Goal: Check status

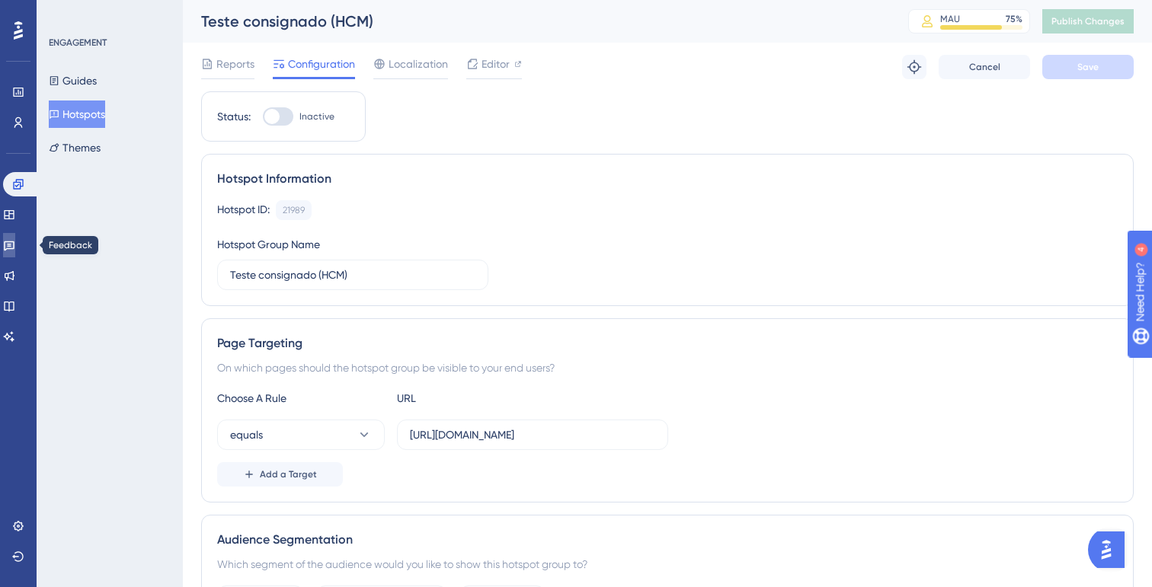
click at [14, 245] on icon at bounding box center [9, 245] width 12 height 12
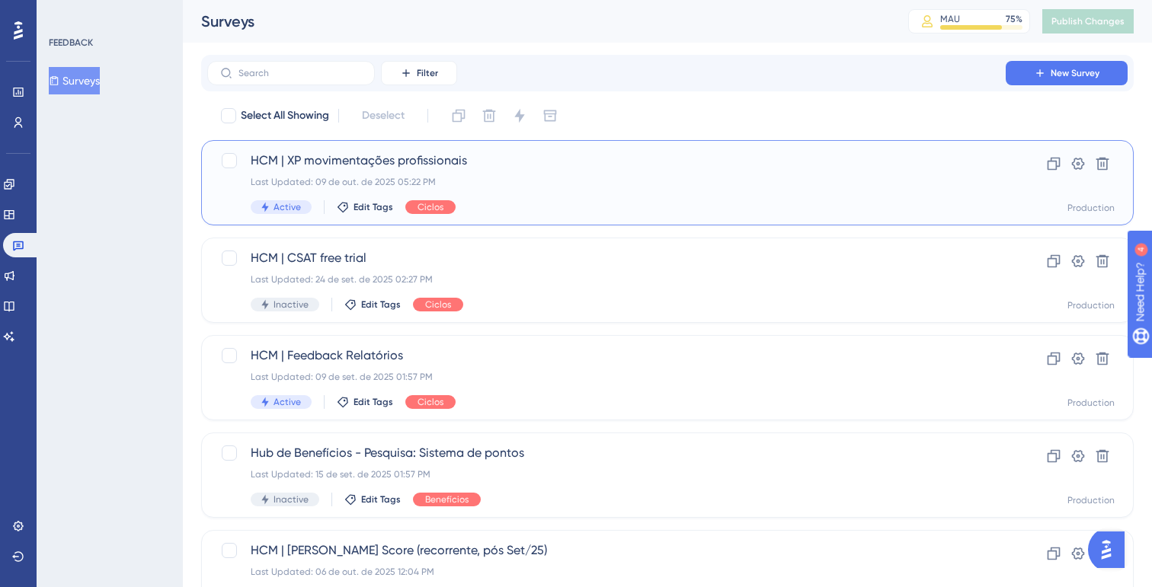
click at [526, 186] on div "Last Updated: 09 de out. de 2025 05:22 PM" at bounding box center [607, 182] width 712 height 12
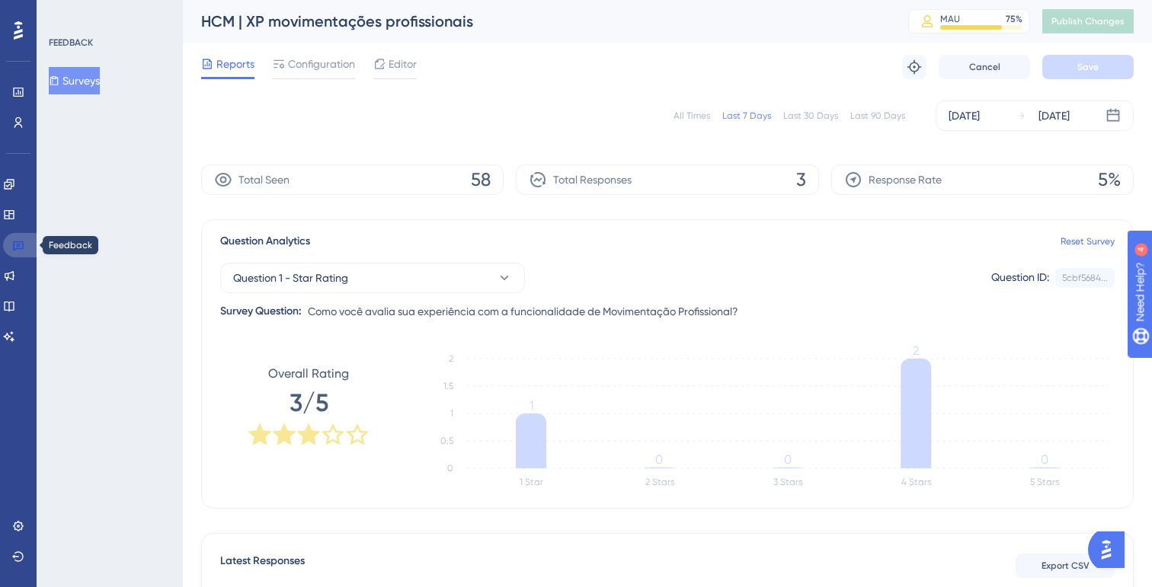
click at [12, 248] on icon at bounding box center [18, 245] width 12 height 12
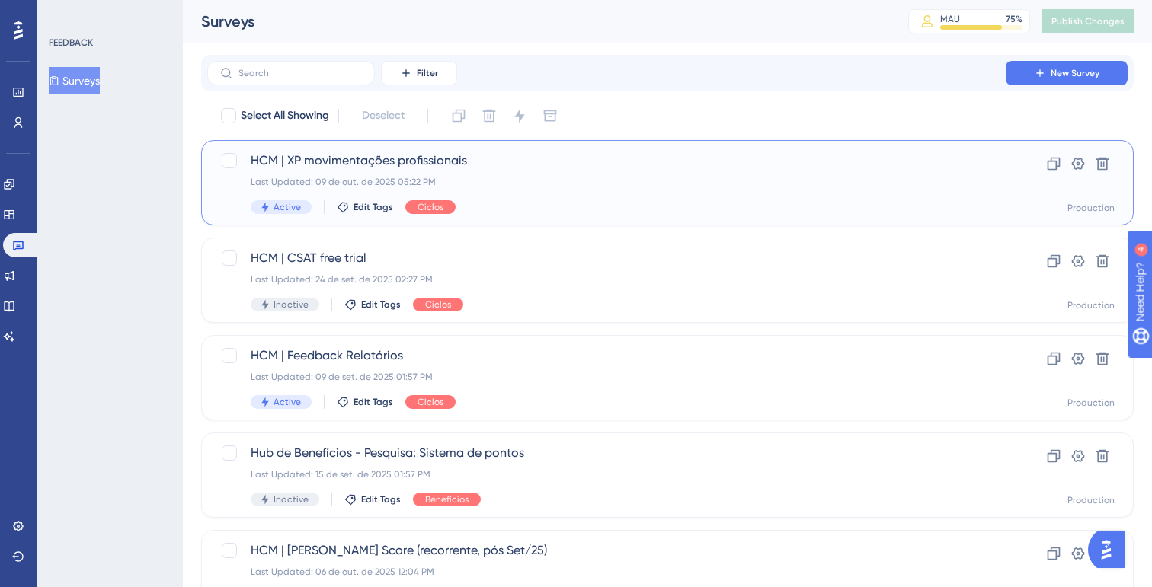
click at [507, 219] on div "HCM | XP movimentações profissionais Last Updated: 09 de out. de 2025 05:22 PM …" at bounding box center [667, 182] width 933 height 85
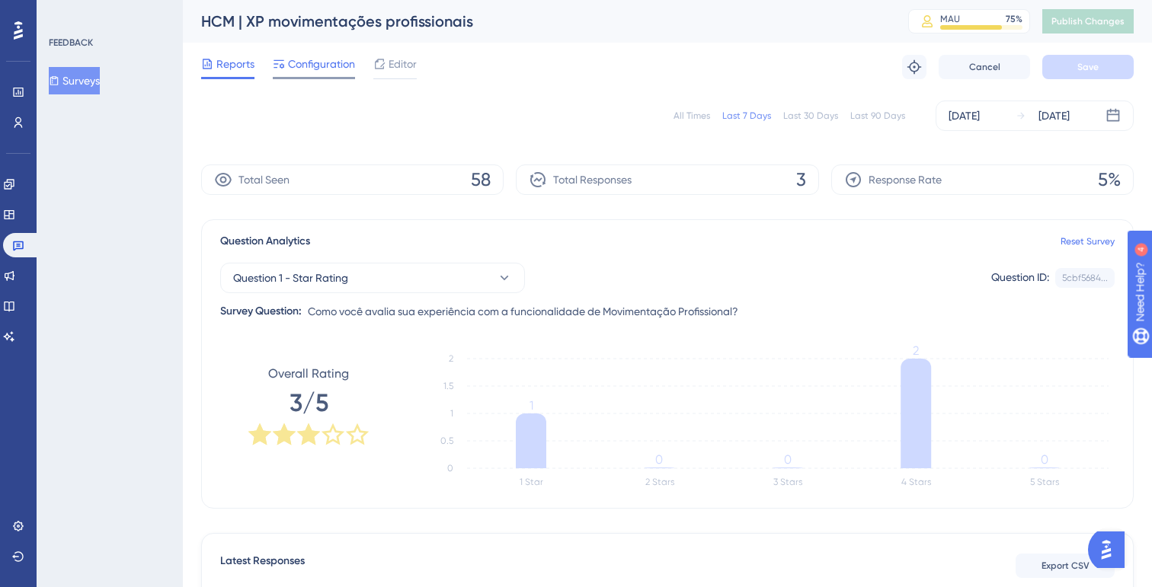
click at [332, 56] on span "Configuration" at bounding box center [321, 64] width 67 height 18
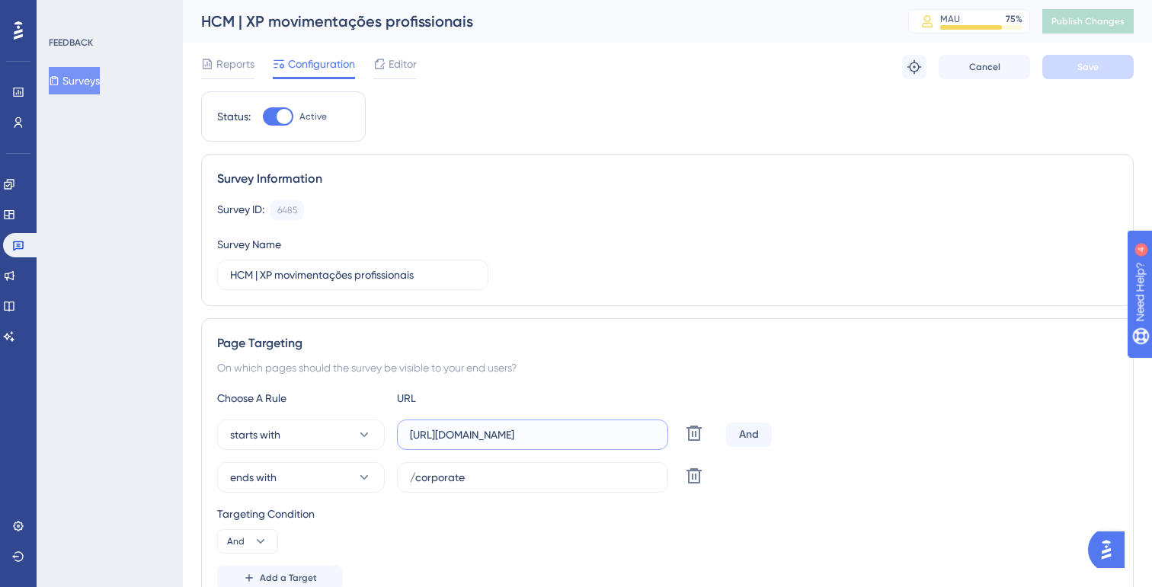
scroll to position [0, 74]
drag, startPoint x: 533, startPoint y: 434, endPoint x: 846, endPoint y: 482, distance: 316.0
click at [840, 478] on div "starts with [URL][DOMAIN_NAME] Delete And ends with /corporate Delete" at bounding box center [667, 456] width 901 height 73
click at [24, 245] on link at bounding box center [21, 245] width 37 height 24
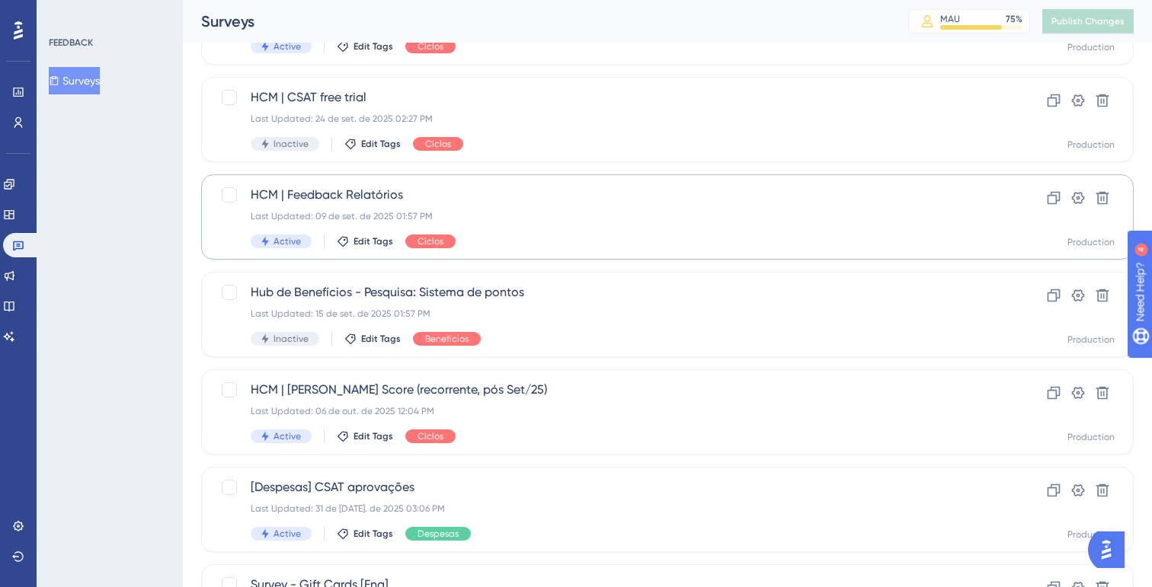
scroll to position [175, 0]
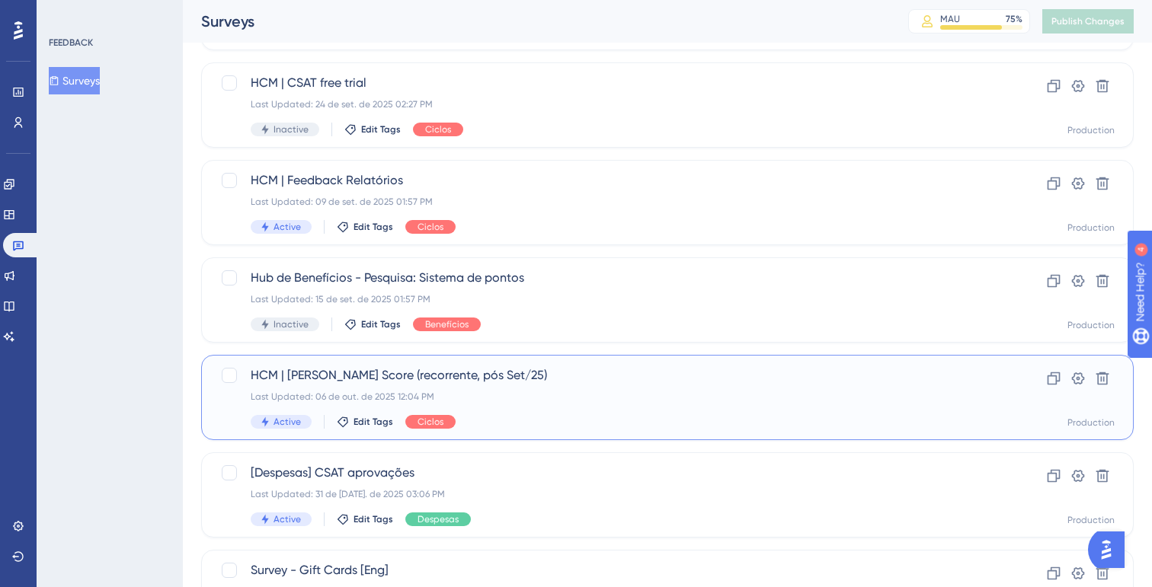
click at [510, 399] on div "Last Updated: 06 de out. de 2025 12:04 PM" at bounding box center [607, 397] width 712 height 12
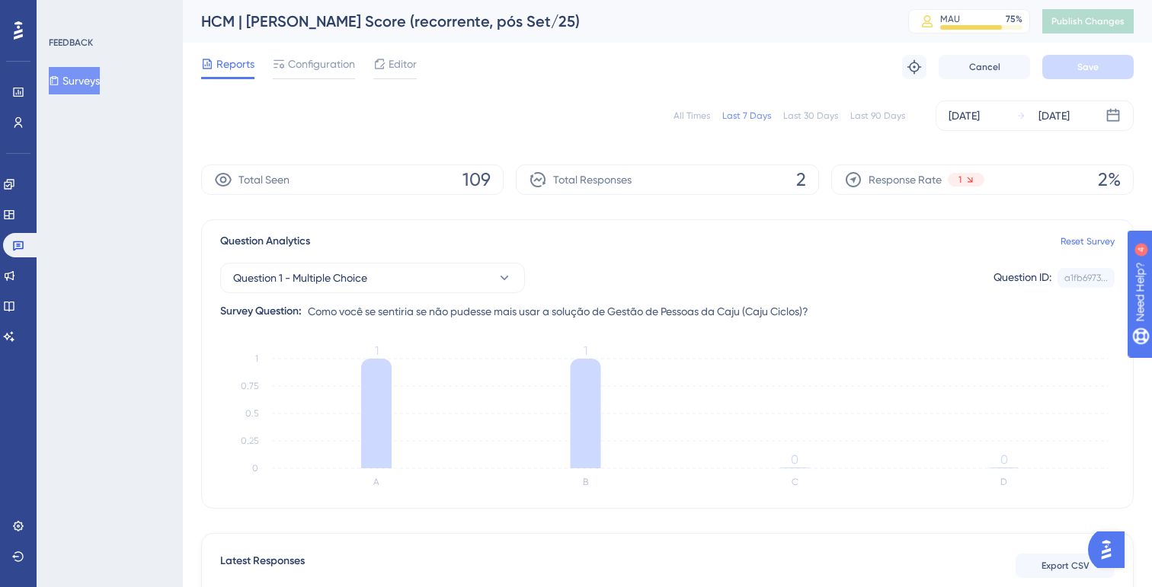
click at [94, 82] on button "Surveys" at bounding box center [74, 80] width 51 height 27
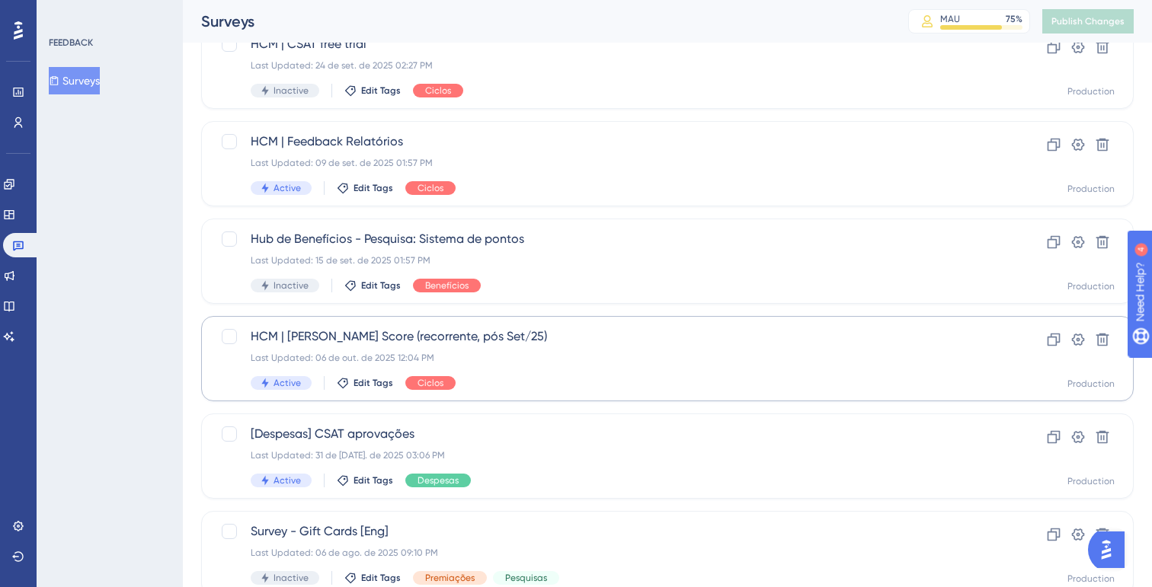
scroll to position [217, 0]
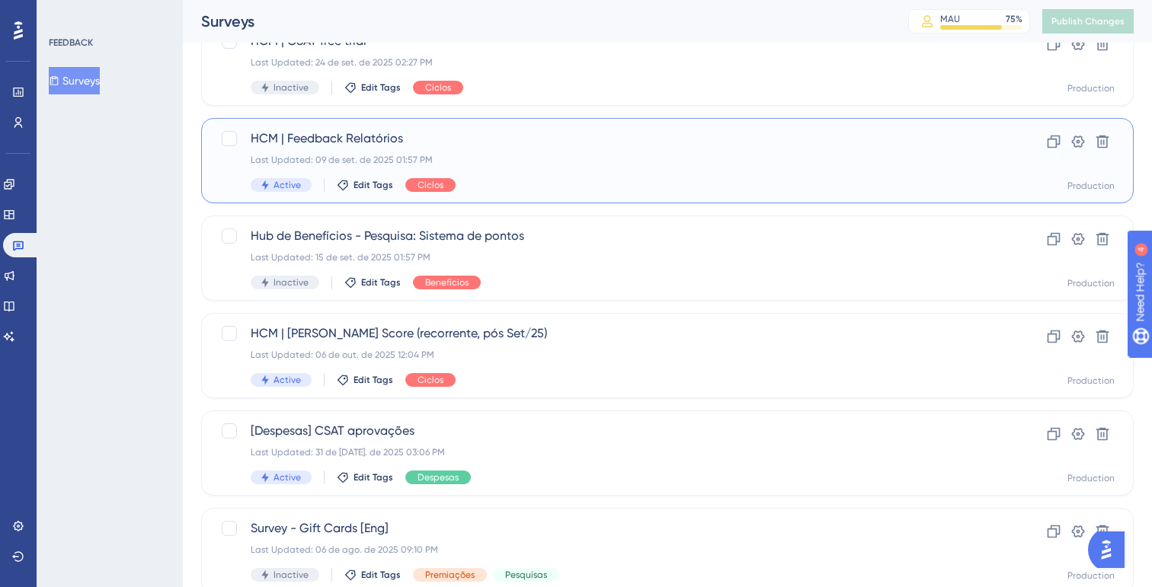
click at [401, 133] on span "HCM | Feedback Relatórios" at bounding box center [607, 139] width 712 height 18
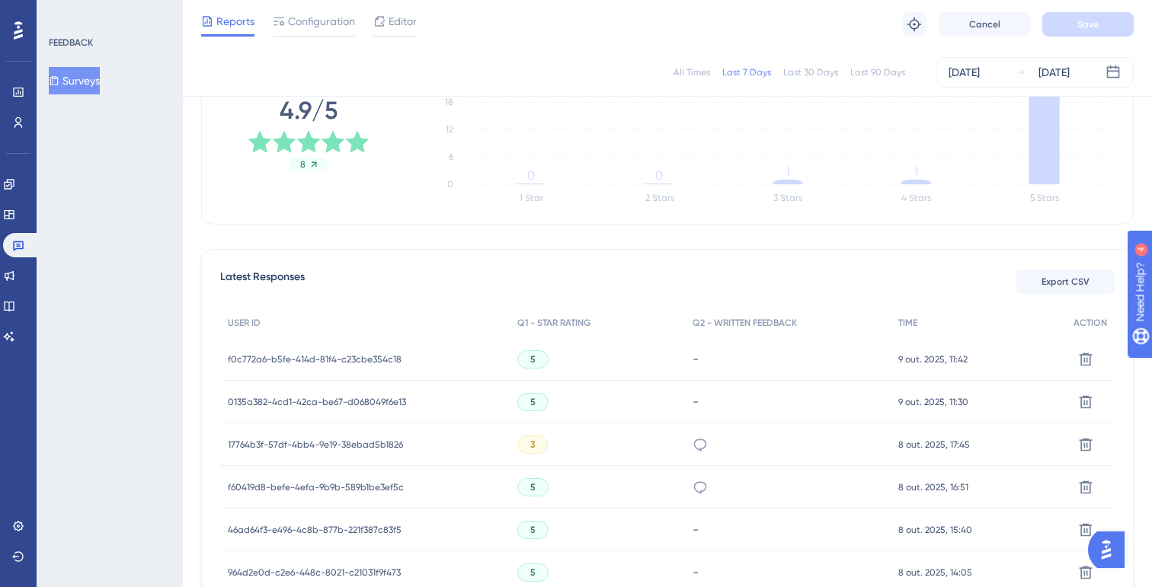
scroll to position [509, 0]
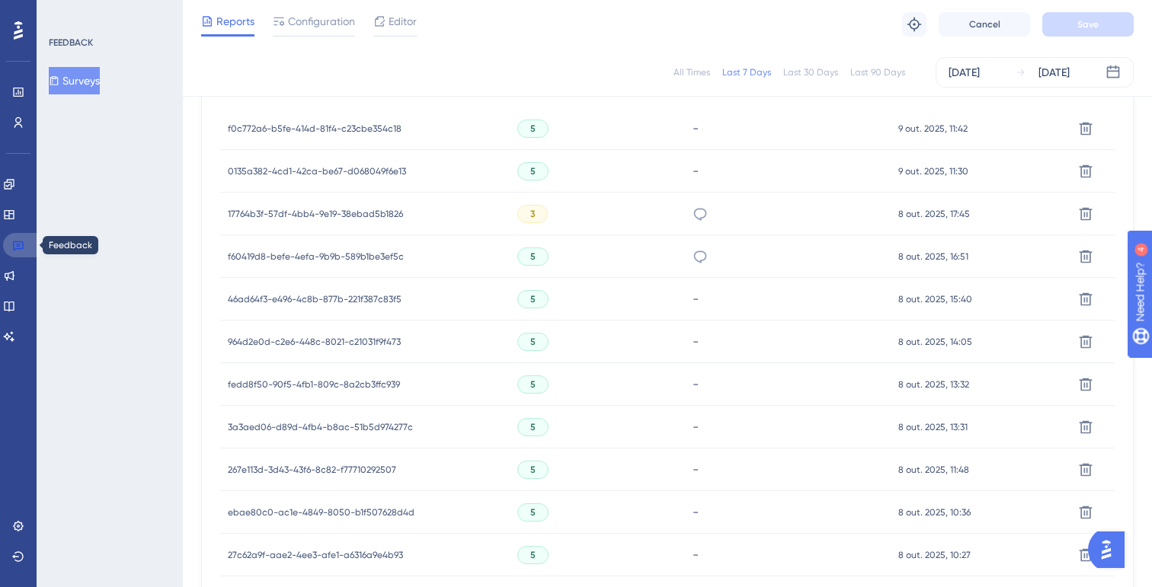
click at [21, 246] on icon at bounding box center [18, 245] width 12 height 12
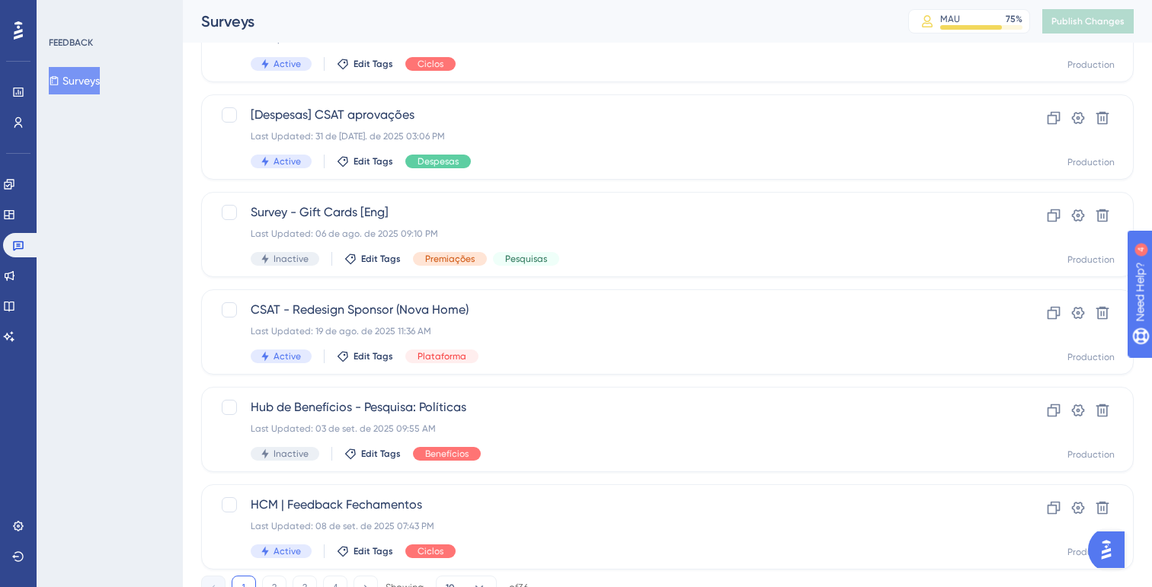
scroll to position [595, 0]
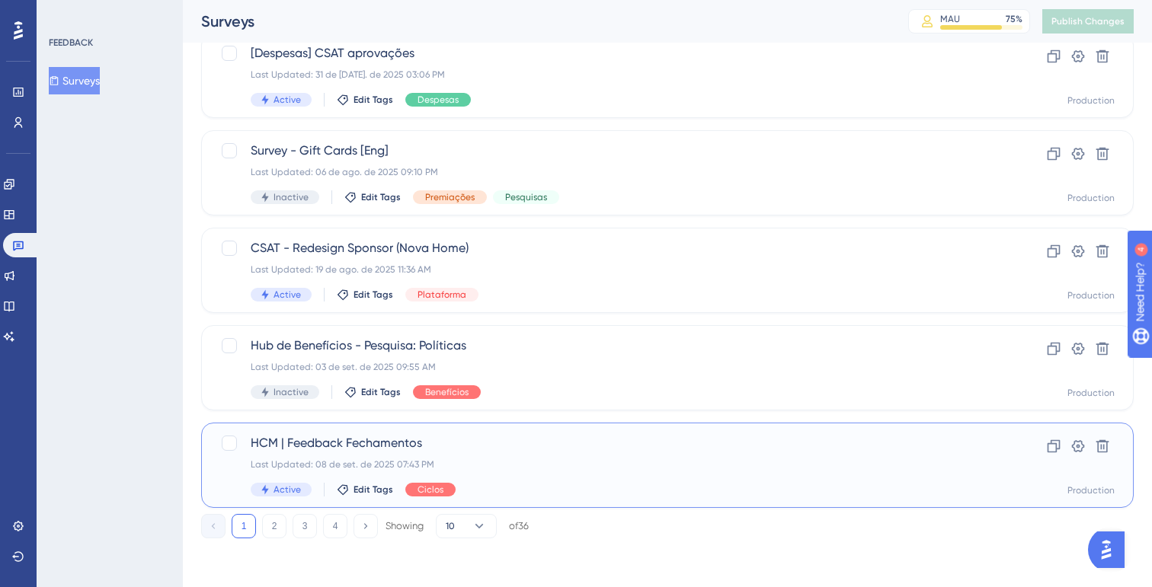
click at [463, 450] on span "HCM | Feedback Fechamentos" at bounding box center [607, 443] width 712 height 18
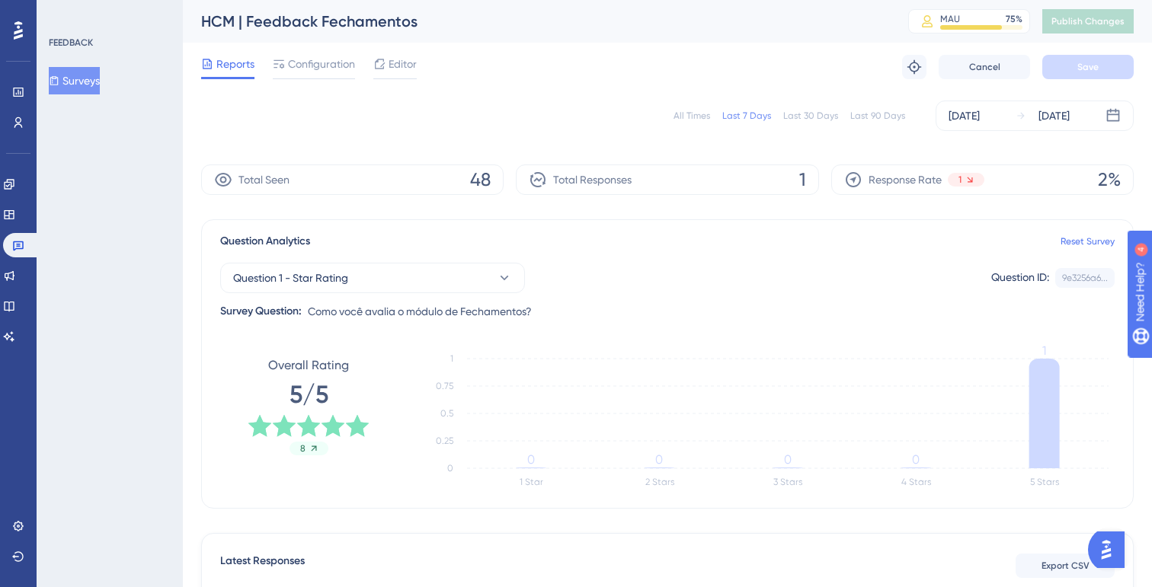
click at [893, 105] on div "All Times Last 7 Days Last 30 Days Last 90 Days [DATE] [DATE]" at bounding box center [667, 116] width 933 height 30
click at [883, 120] on div "Last 90 Days" at bounding box center [877, 116] width 55 height 12
